Goal: Transaction & Acquisition: Obtain resource

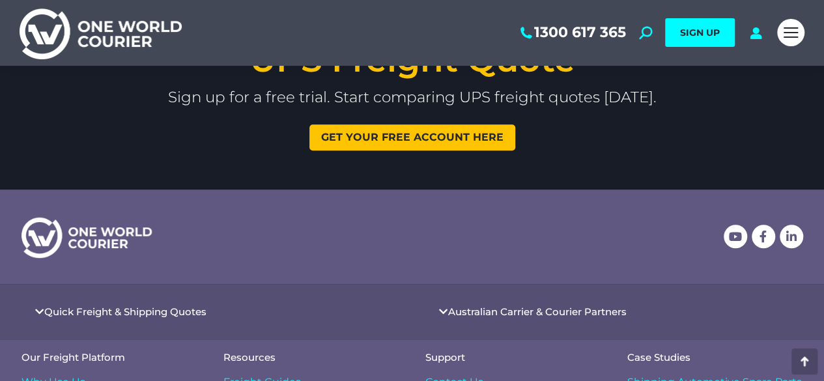
scroll to position [2862, 0]
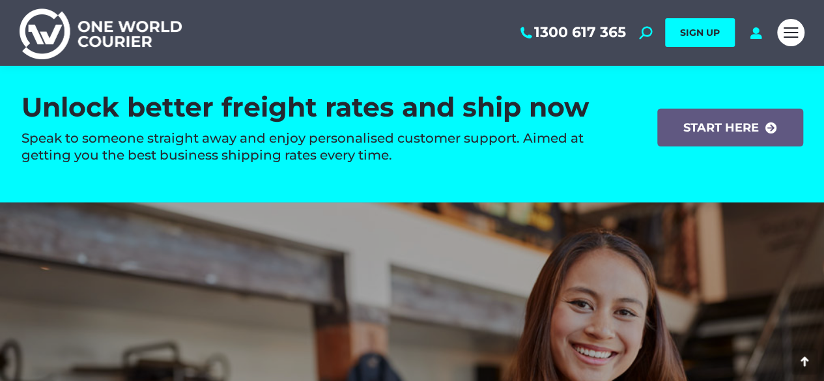
scroll to position [1959, 0]
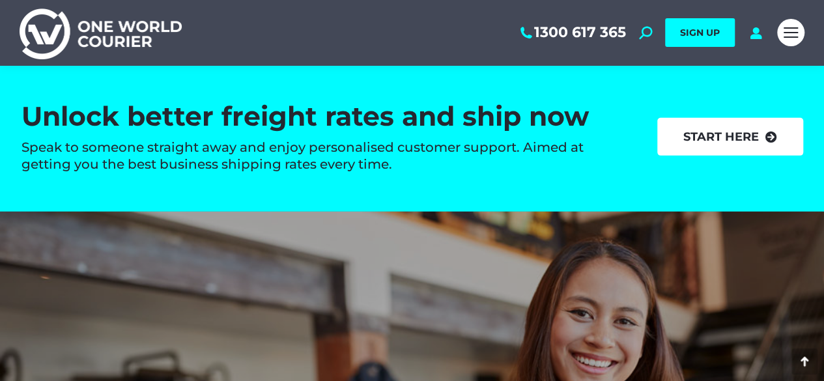
click at [743, 144] on link "start here" at bounding box center [730, 137] width 146 height 38
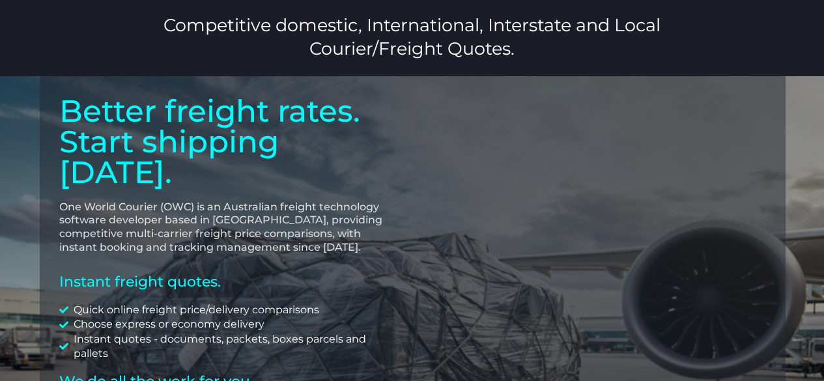
scroll to position [37, 0]
